Goal: Check status: Check status

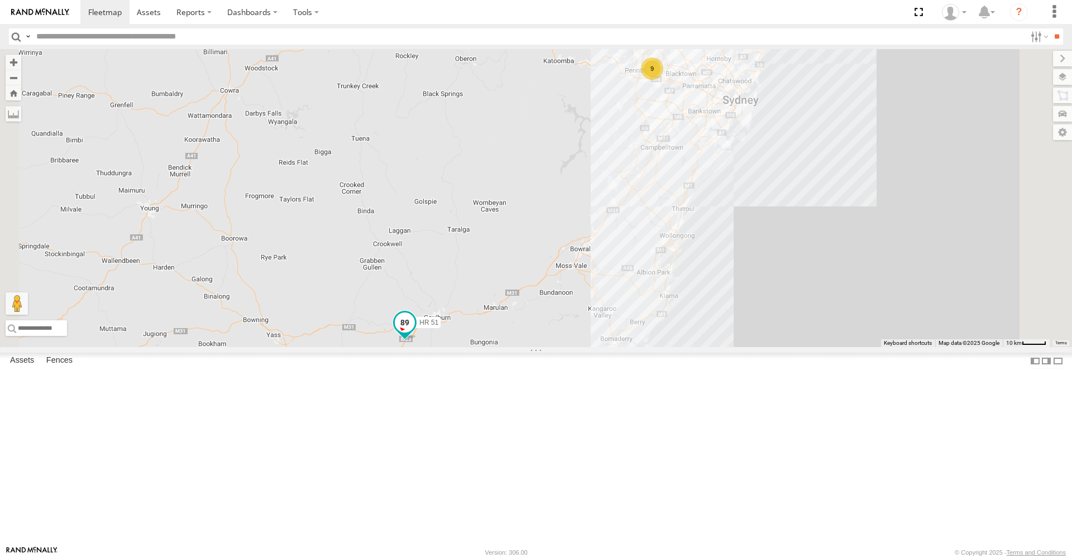
click at [415, 333] on span at bounding box center [405, 323] width 20 height 20
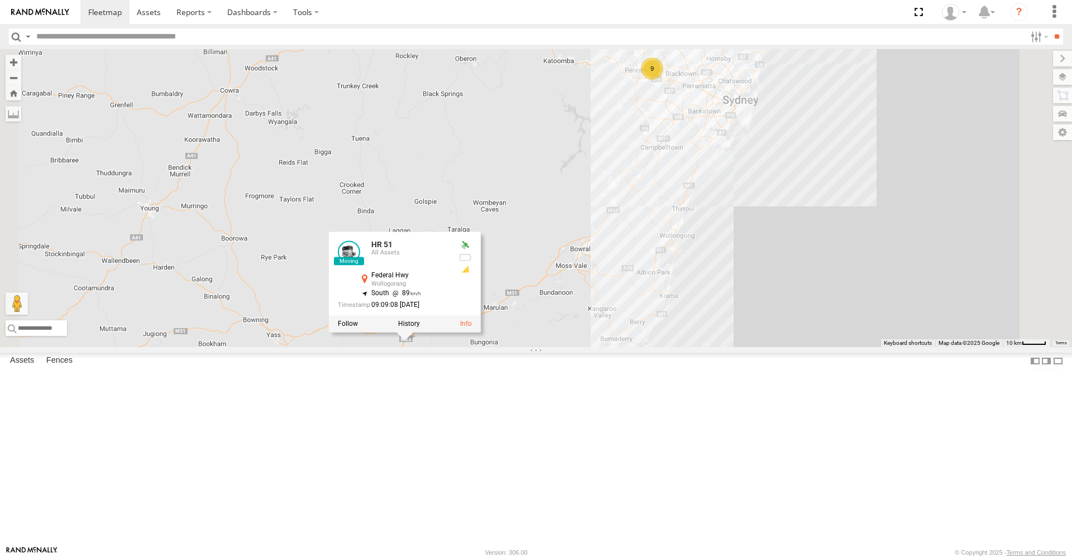
click at [680, 347] on div "9 HR 51 HR 51 All Assets Federal Hwy Wollogorang -34.85092 , 149.55509 South 89…" at bounding box center [536, 198] width 1072 height 298
